Goal: Browse casually

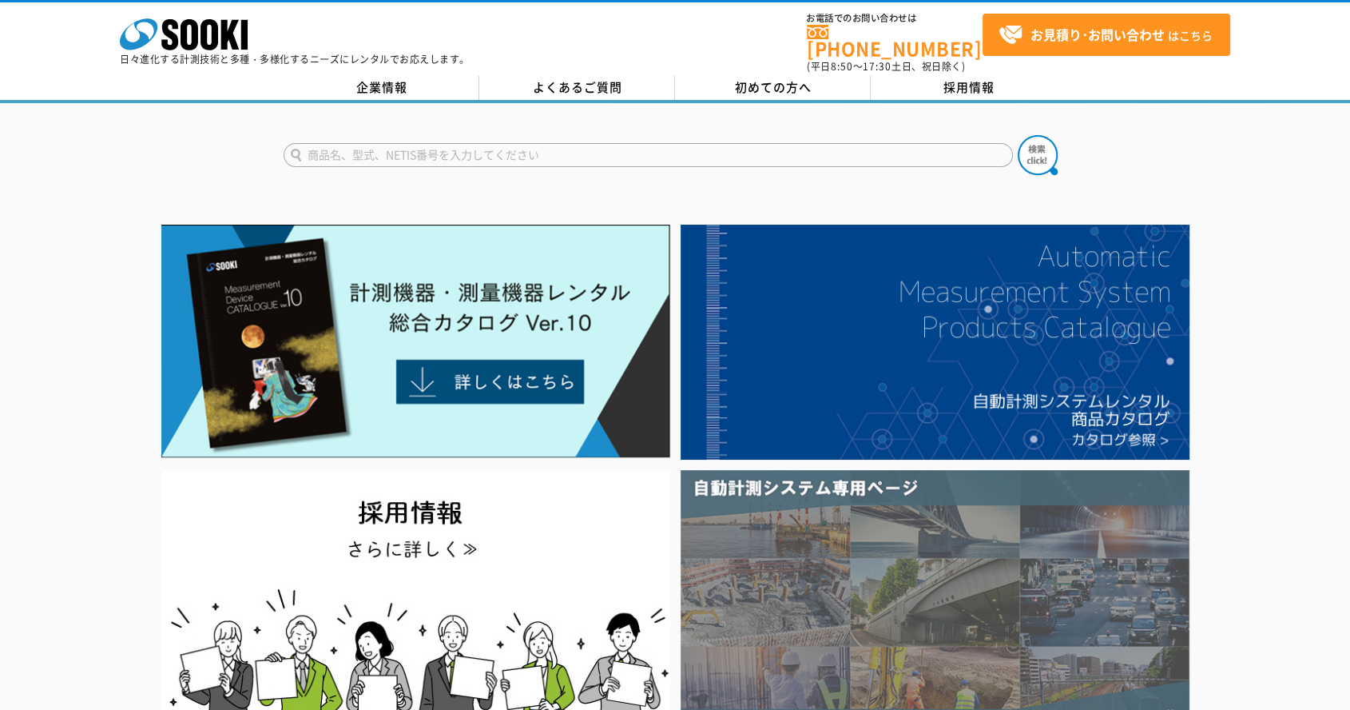
click at [754, 529] on img at bounding box center [935, 602] width 509 height 264
